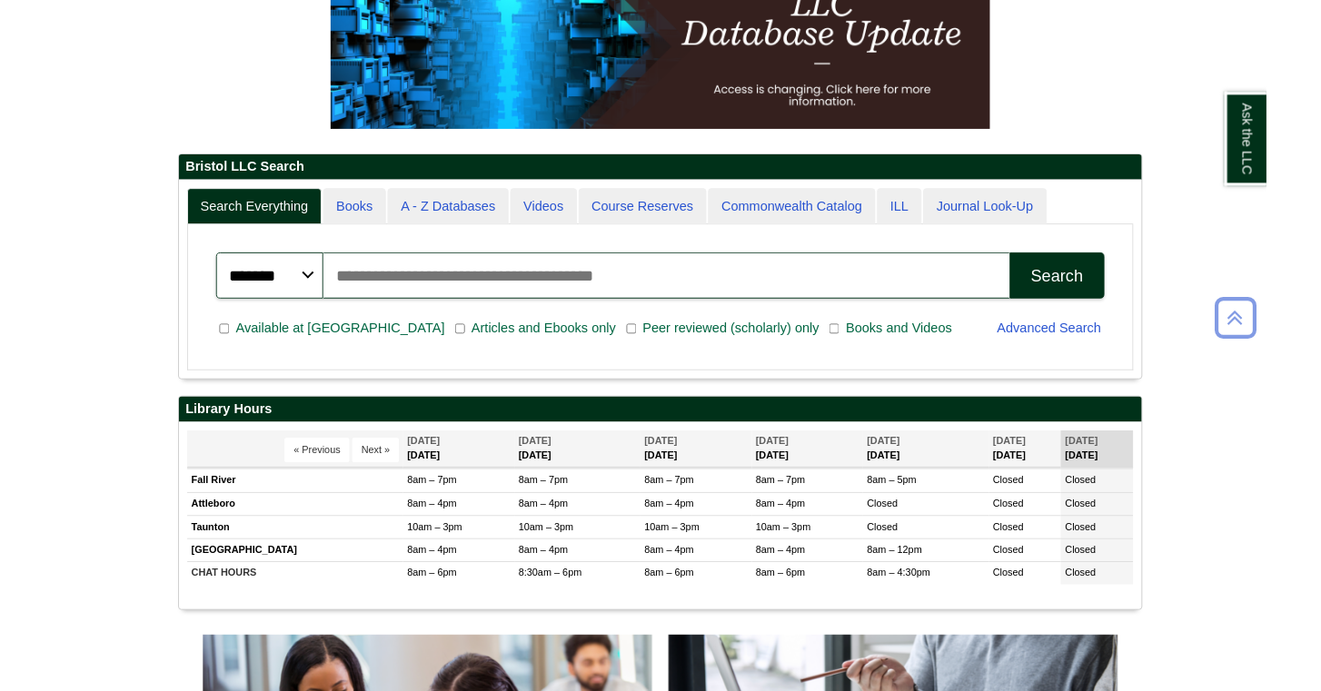
scroll to position [311, 0]
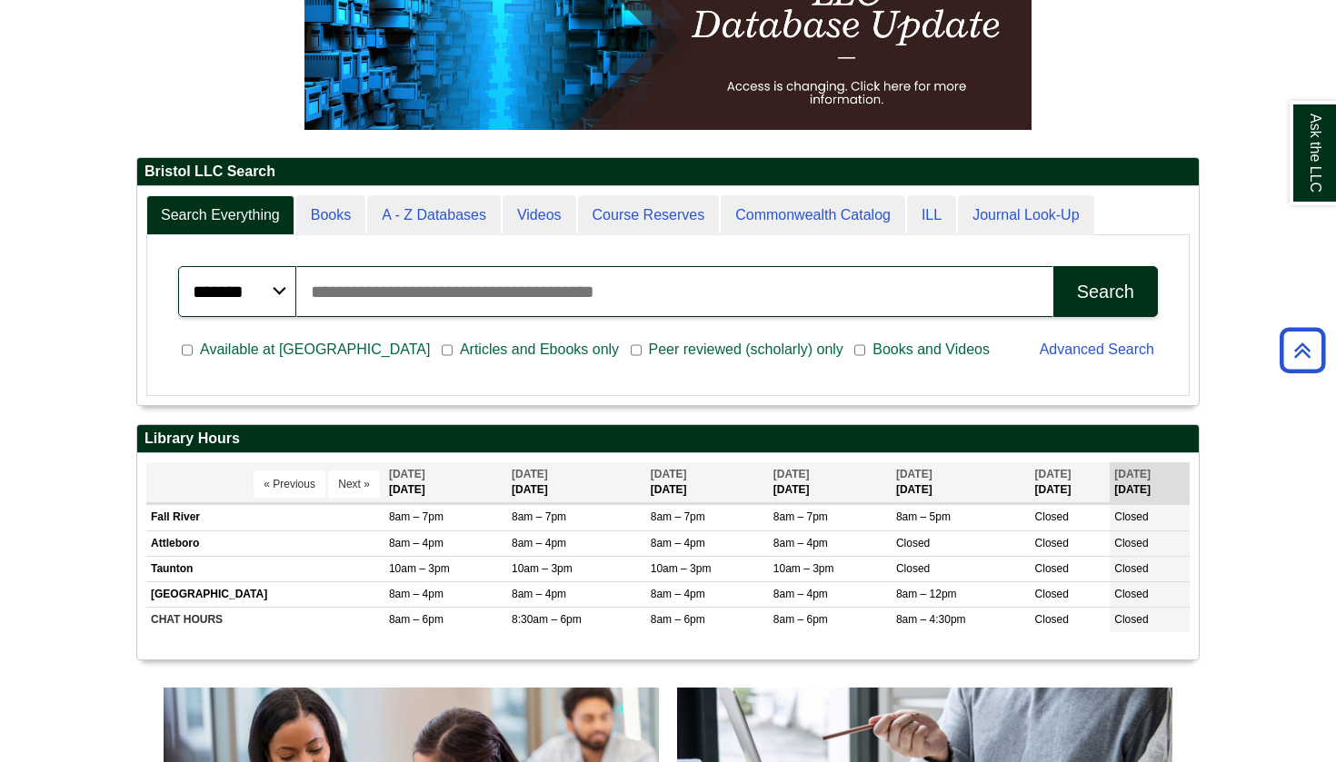
click at [509, 299] on input "Search articles, books, journals & more" at bounding box center [674, 291] width 757 height 51
click at [641, 347] on span "Peer reviewed (scholarly) only" at bounding box center [745, 350] width 209 height 22
click at [499, 307] on input "Search articles, books, journals & more" at bounding box center [674, 291] width 757 height 51
click at [194, 349] on span "Available at [GEOGRAPHIC_DATA]" at bounding box center [315, 350] width 244 height 22
click at [412, 300] on input "Search articles, books, journals & more" at bounding box center [674, 291] width 757 height 51
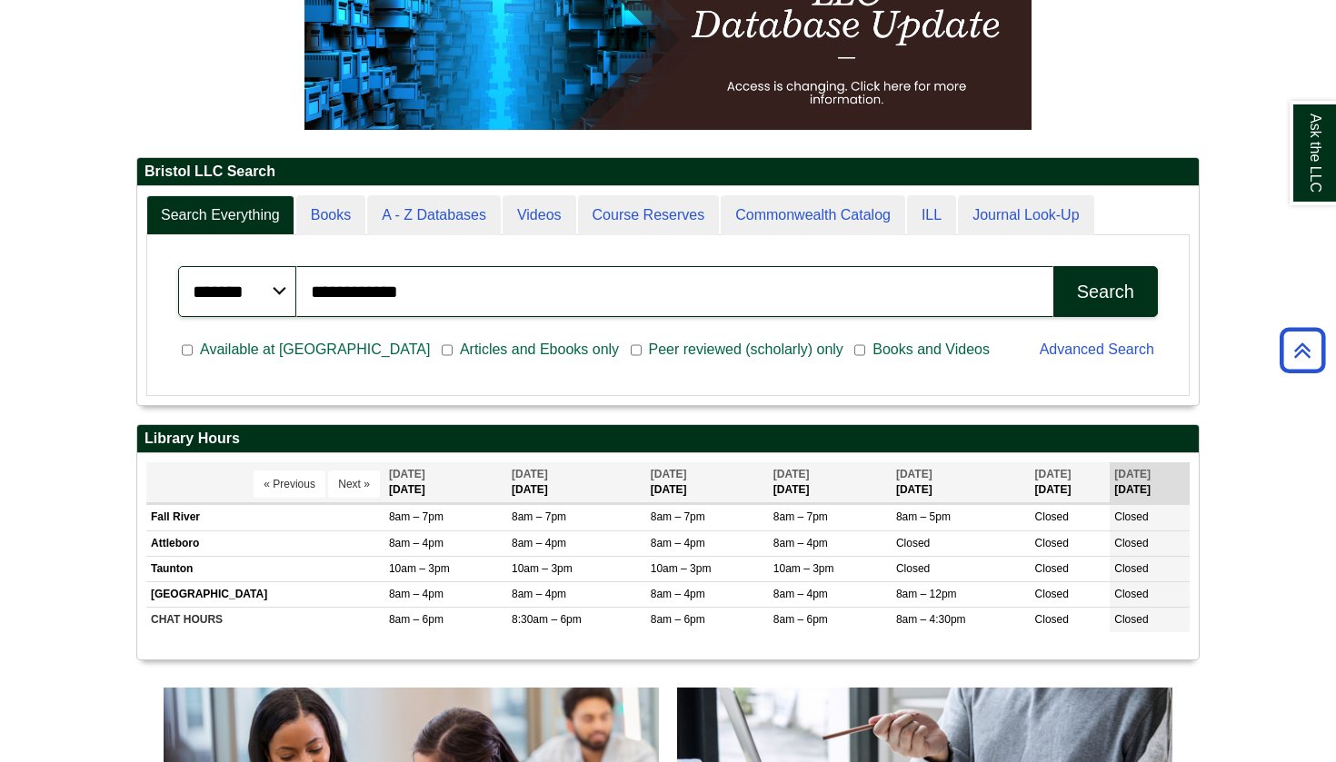
click at [1137, 285] on button "Search" at bounding box center [1105, 291] width 104 height 51
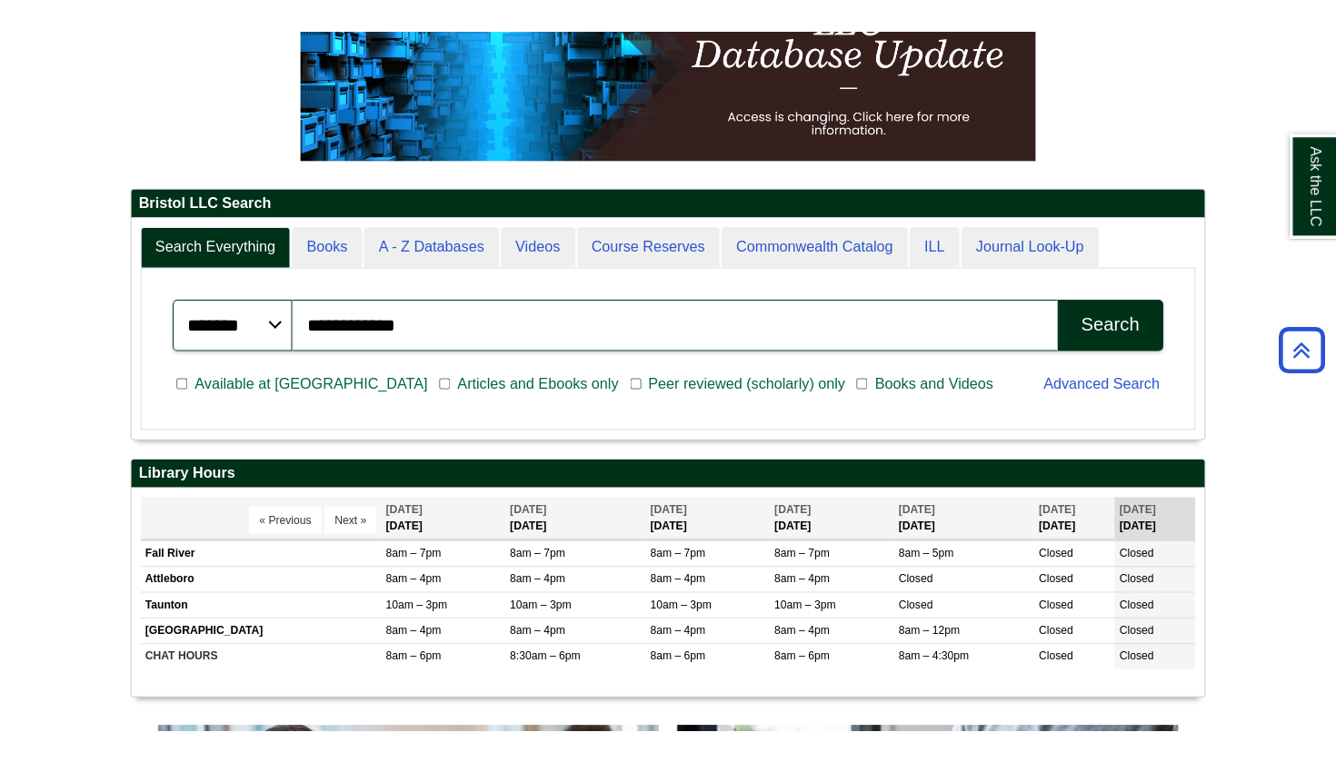
scroll to position [219, 1061]
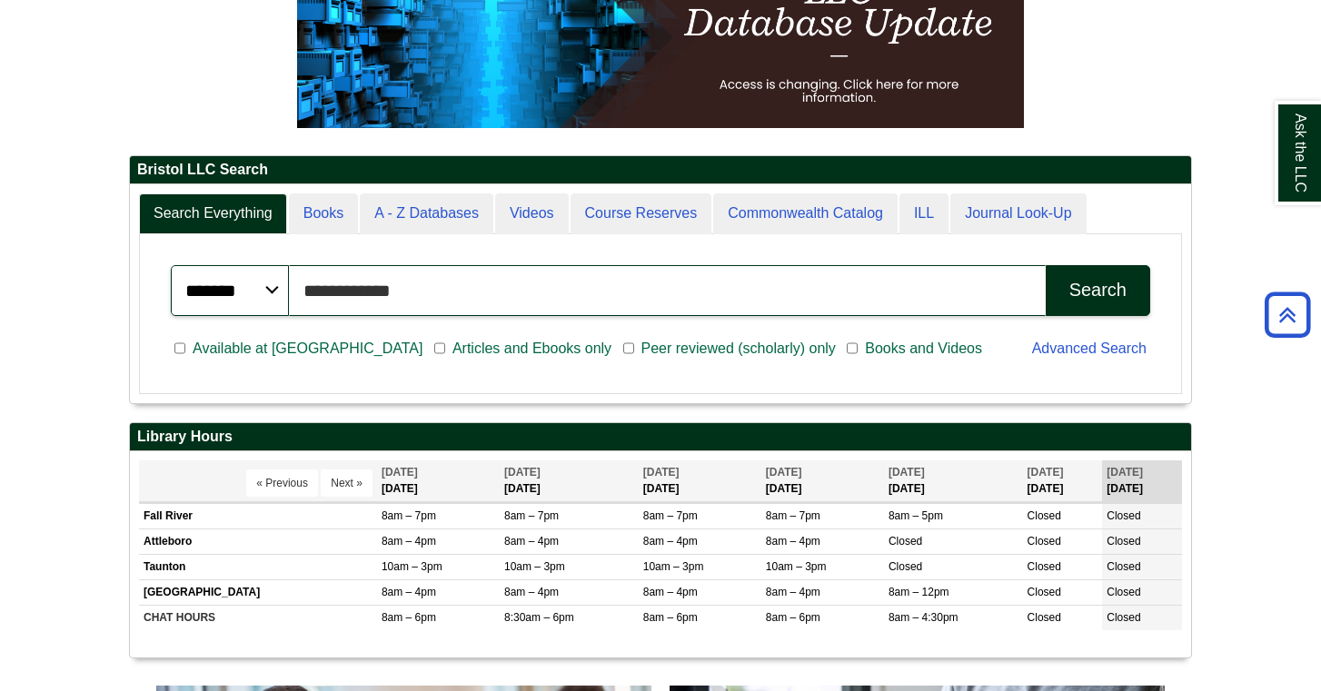
click at [438, 292] on input "**********" at bounding box center [667, 290] width 757 height 51
type input "*"
type input "**********"
click at [1098, 289] on button "Search" at bounding box center [1098, 290] width 104 height 51
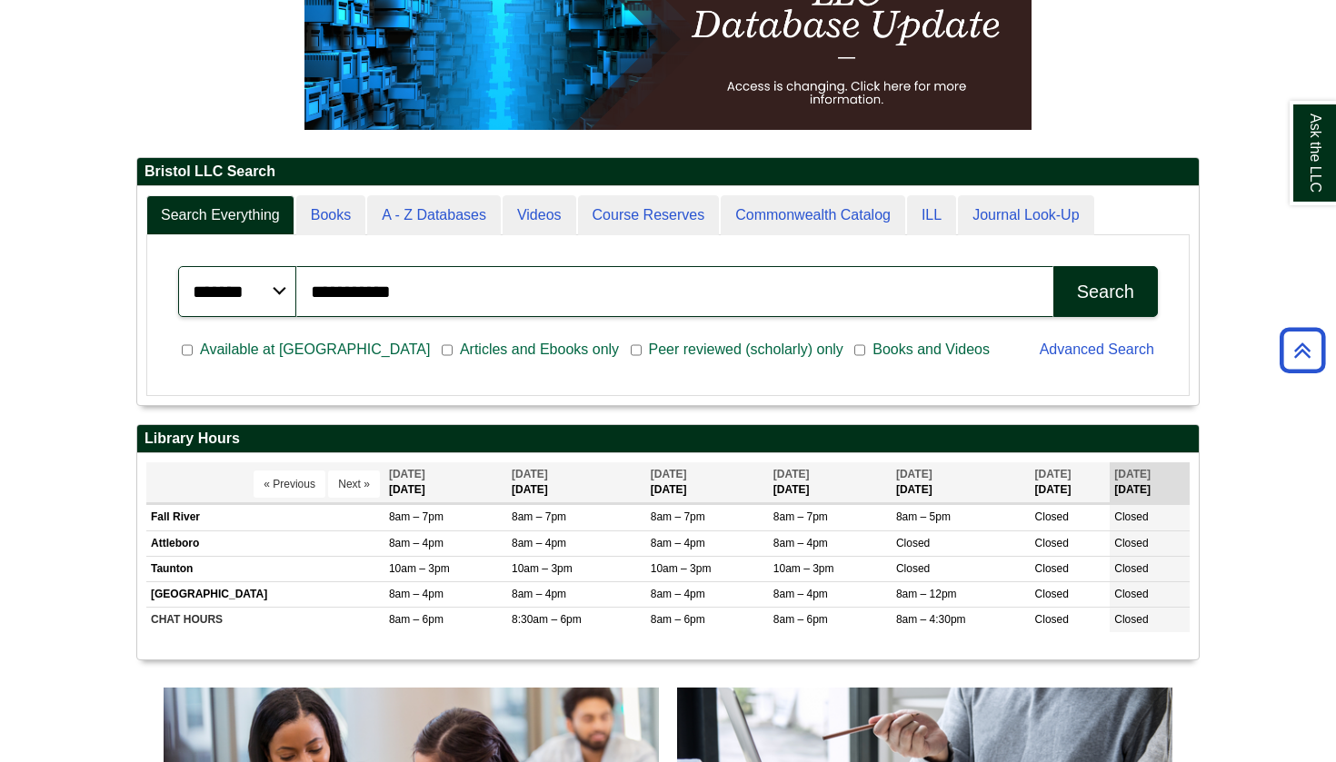
click at [1123, 283] on div "Search" at bounding box center [1105, 292] width 57 height 21
click at [1134, 302] on button "Search" at bounding box center [1105, 291] width 104 height 51
